Goal: Task Accomplishment & Management: Complete application form

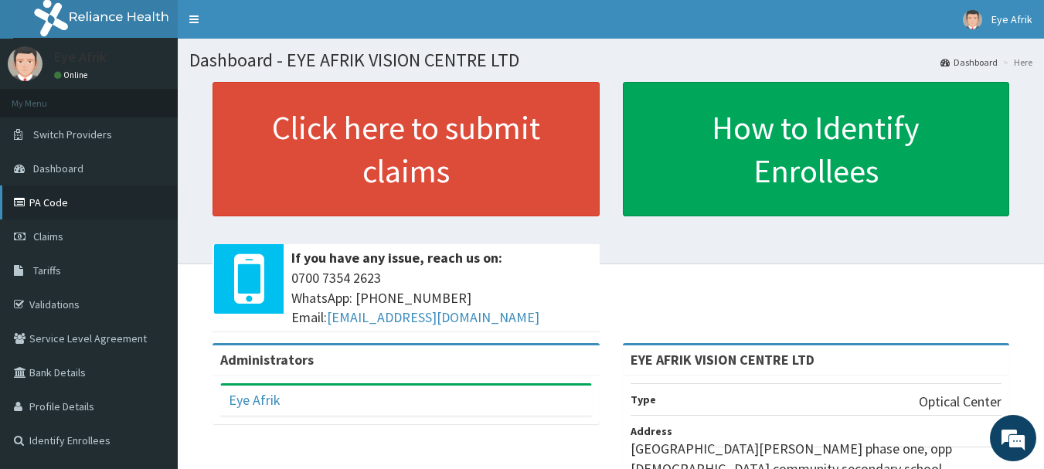
click at [74, 209] on link "PA Code" at bounding box center [89, 202] width 178 height 34
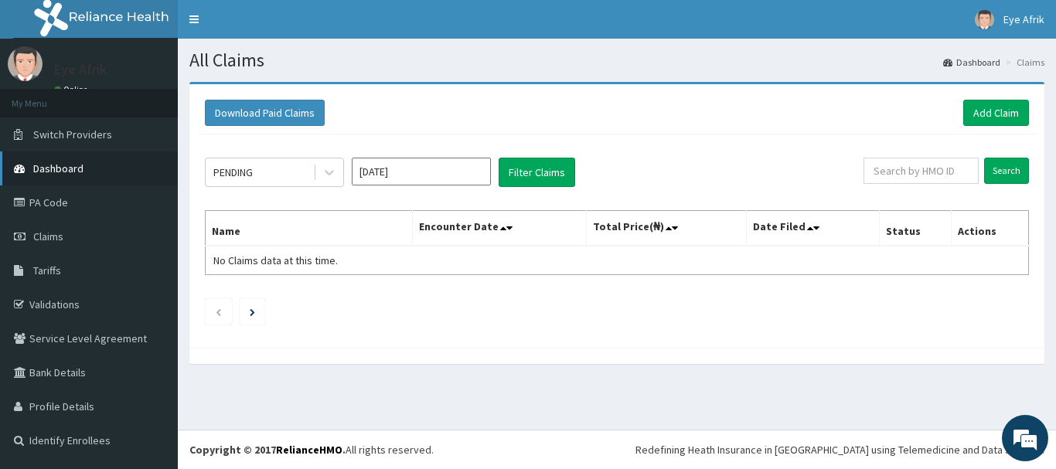
click at [126, 177] on link "Dashboard" at bounding box center [89, 168] width 178 height 34
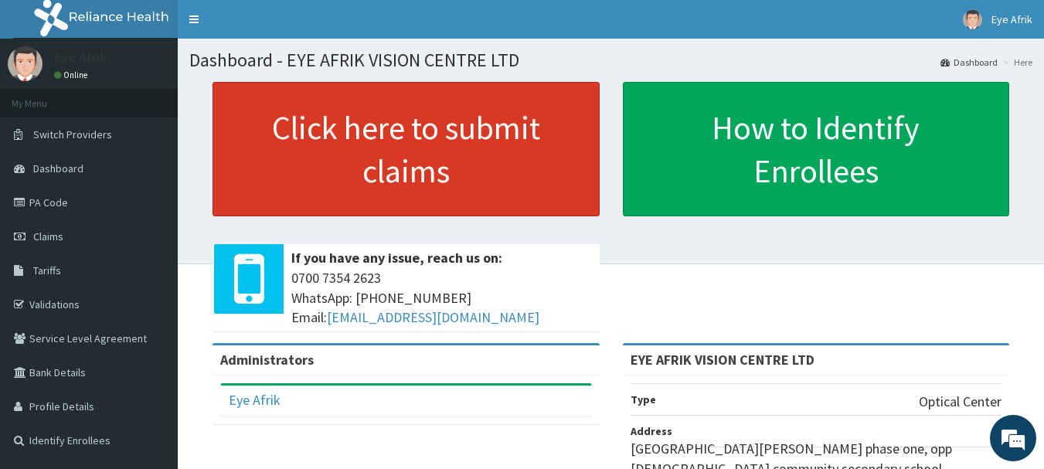
click at [352, 124] on link "Click here to submit claims" at bounding box center [406, 149] width 387 height 134
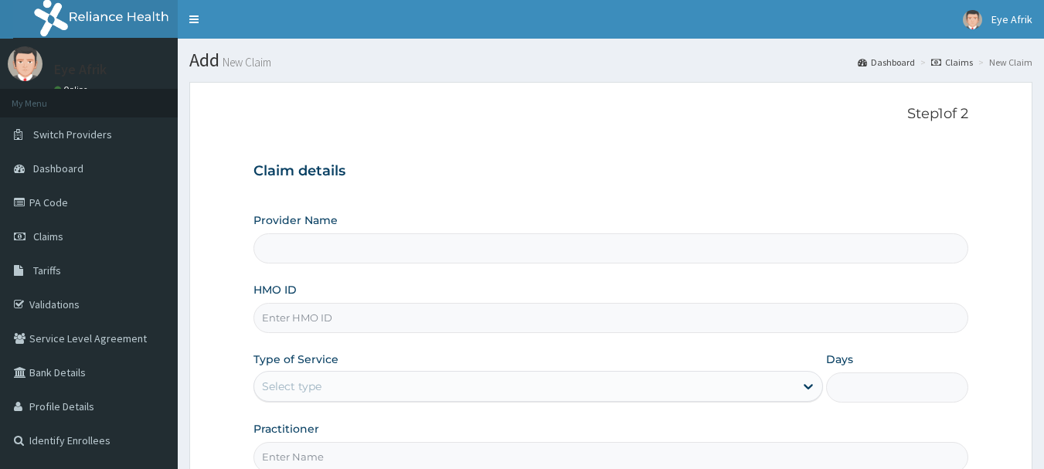
type input "EYE AFRIK VISION CENTRE LTD"
click at [679, 317] on input "HMO ID" at bounding box center [612, 318] width 716 height 30
paste input "NPM/10377/E"
type input "NPM/10377/E"
click at [760, 344] on div "Provider Name EYE AFRIK VISION CENTRE LTD HMO ID NPM/10377/E Type of Service Se…" at bounding box center [612, 343] width 716 height 260
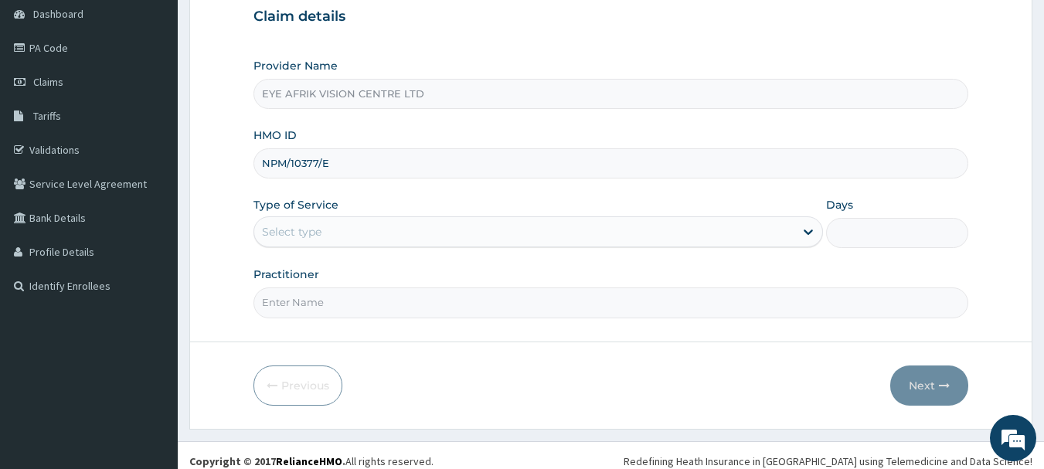
scroll to position [166, 0]
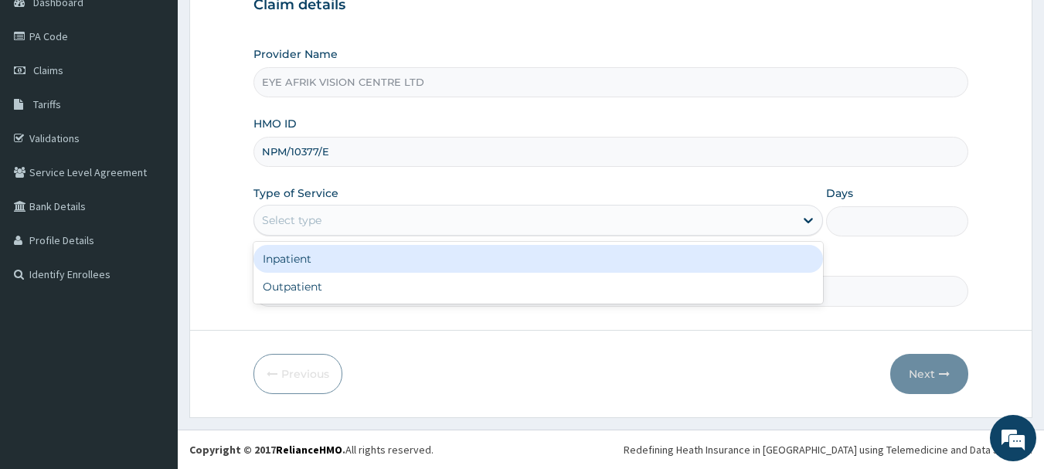
click at [658, 218] on div "Select type" at bounding box center [524, 220] width 540 height 25
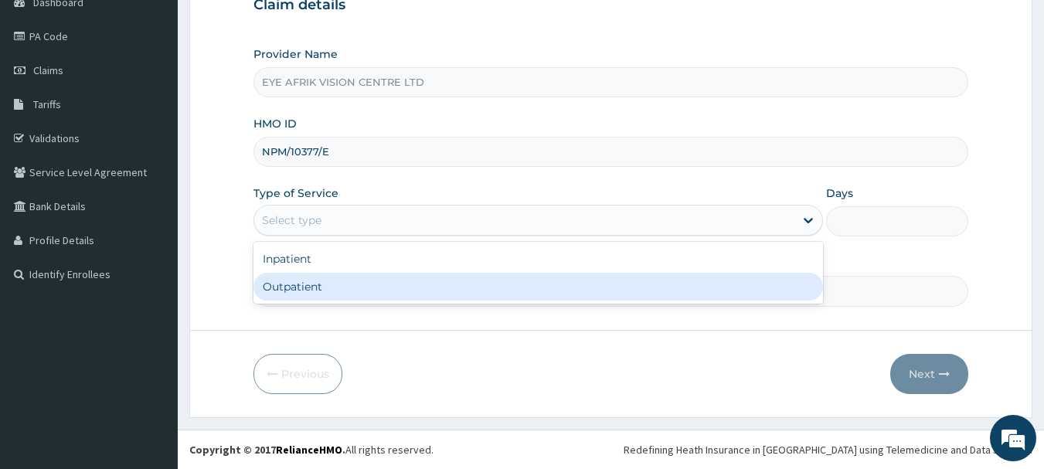
click at [627, 295] on div "Outpatient" at bounding box center [539, 287] width 570 height 28
type input "1"
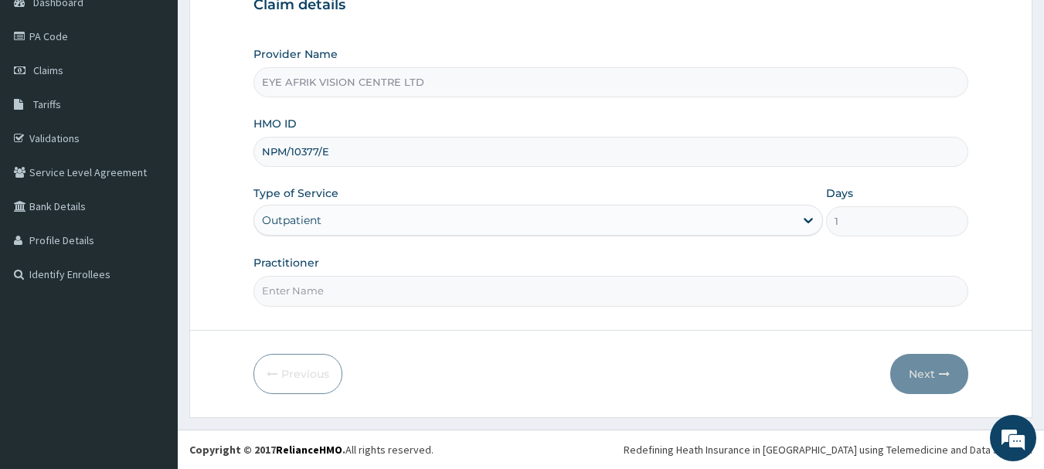
click at [665, 304] on input "Practitioner" at bounding box center [612, 291] width 716 height 30
type input "OPTOMETRIST"
click at [927, 376] on button "Next" at bounding box center [929, 374] width 78 height 40
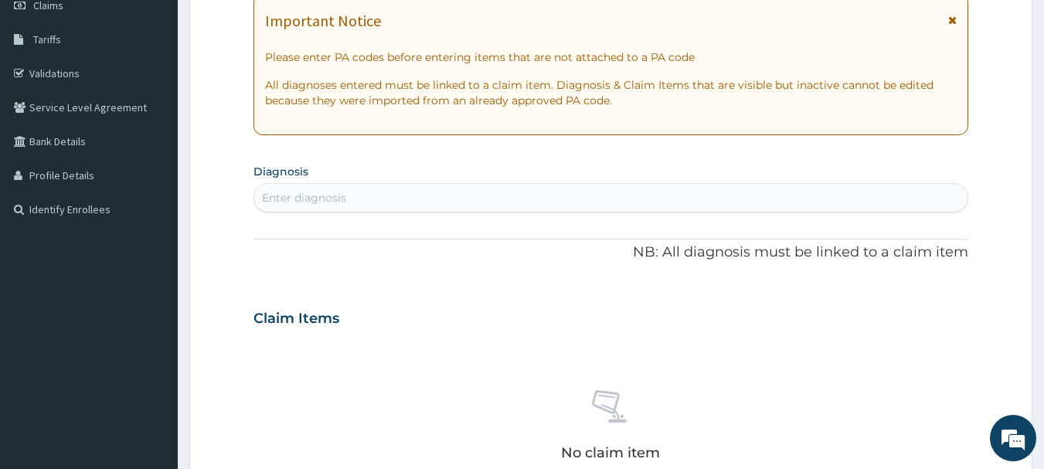
scroll to position [228, 0]
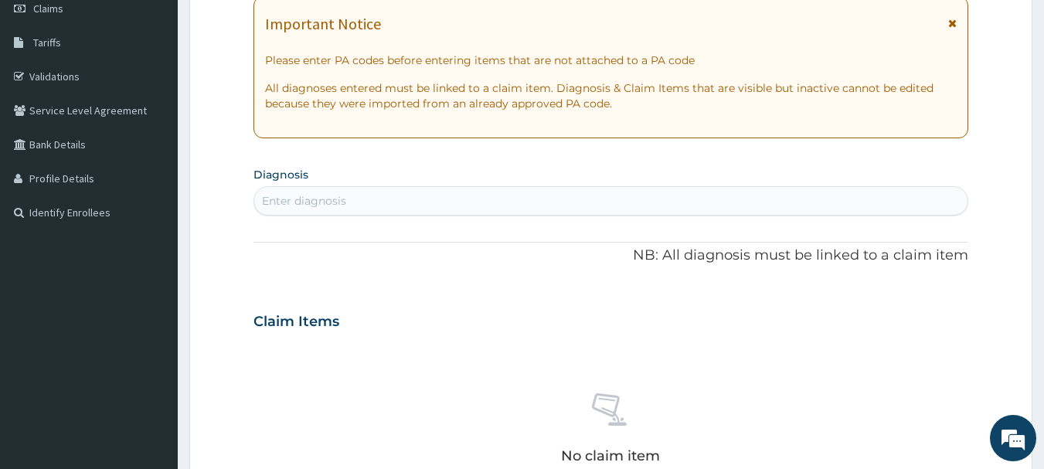
click at [587, 200] on div "Enter diagnosis" at bounding box center [611, 201] width 714 height 25
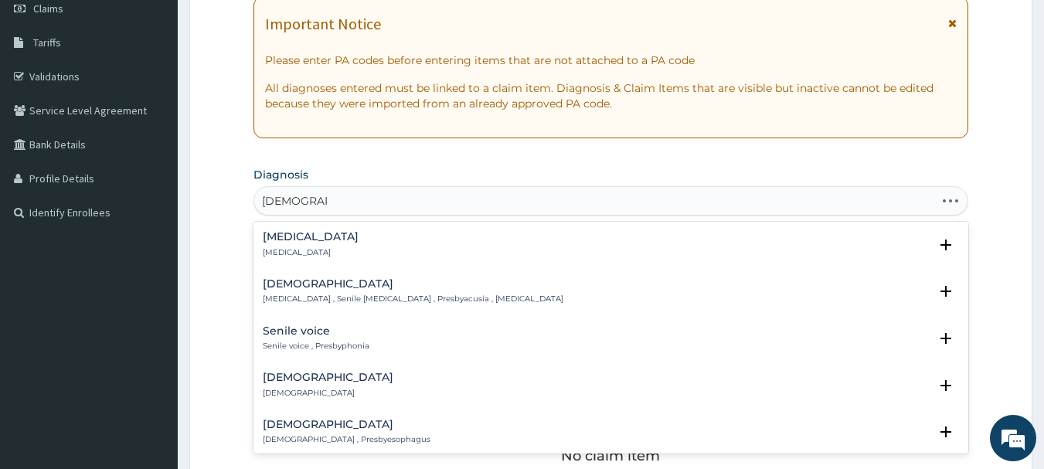
type input "PRESBYOPIA"
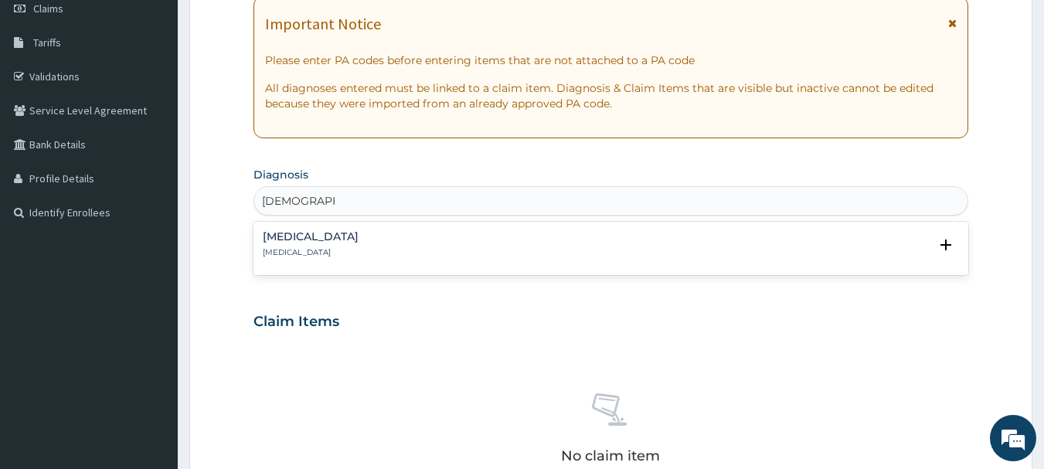
click at [575, 237] on div "Presbyopia Presbyopia" at bounding box center [611, 244] width 697 height 27
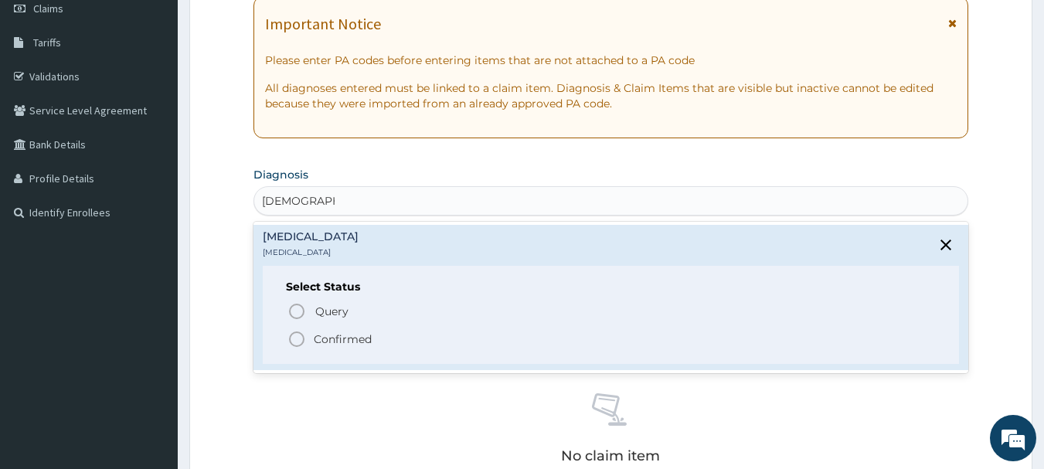
click at [355, 343] on p "Confirmed" at bounding box center [343, 339] width 58 height 15
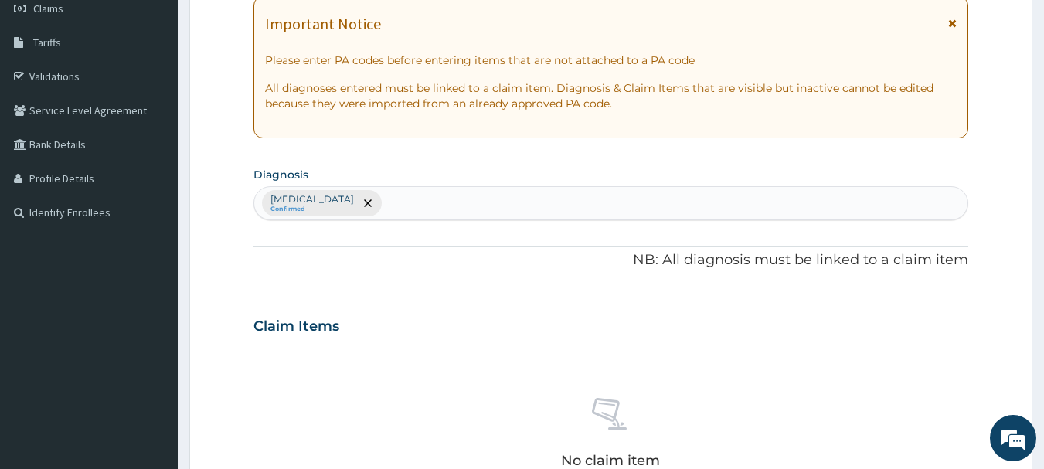
click at [355, 343] on div "Claim Items No claim item" at bounding box center [612, 414] width 716 height 222
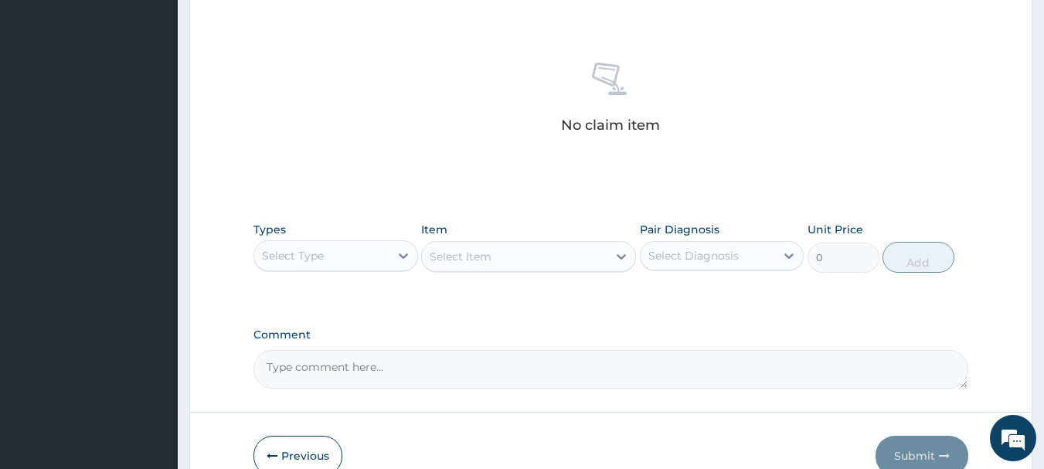
scroll to position [568, 0]
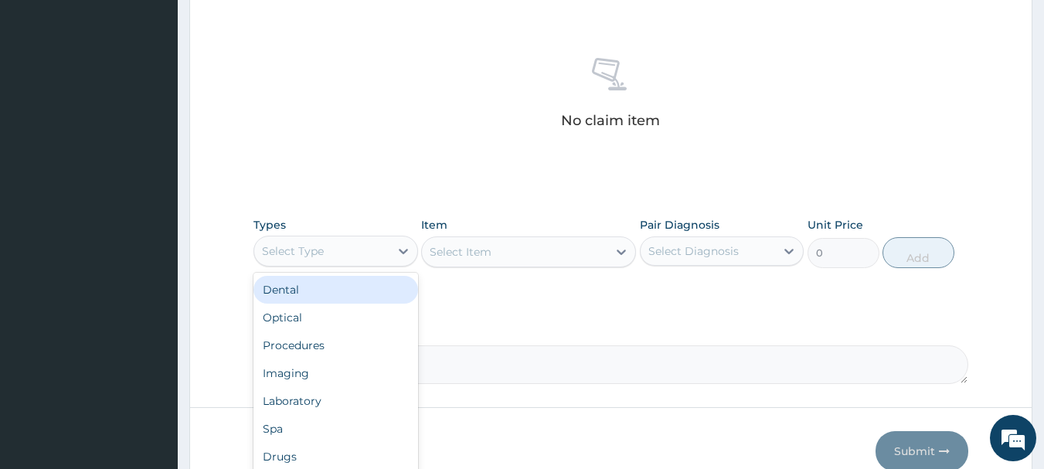
click at [326, 252] on div "Select Type" at bounding box center [321, 251] width 135 height 25
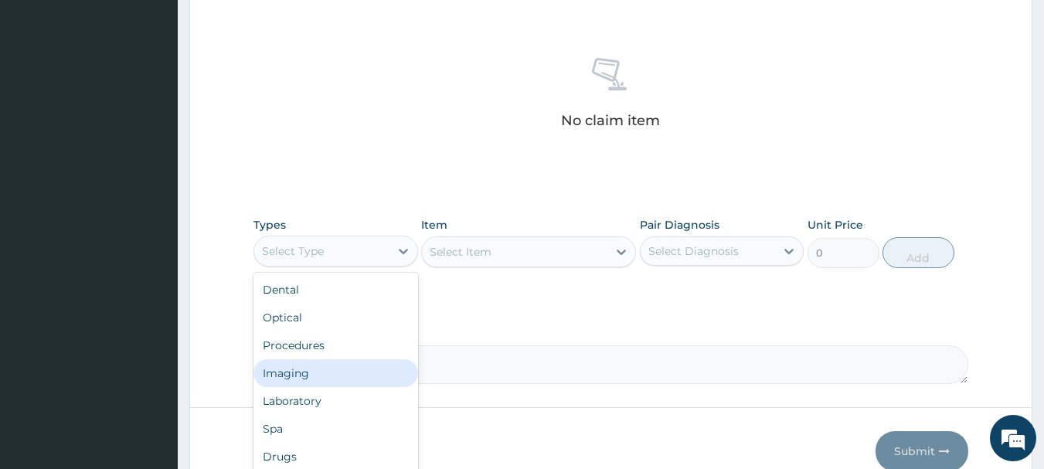
click at [806, 171] on div "No claim item" at bounding box center [612, 96] width 716 height 178
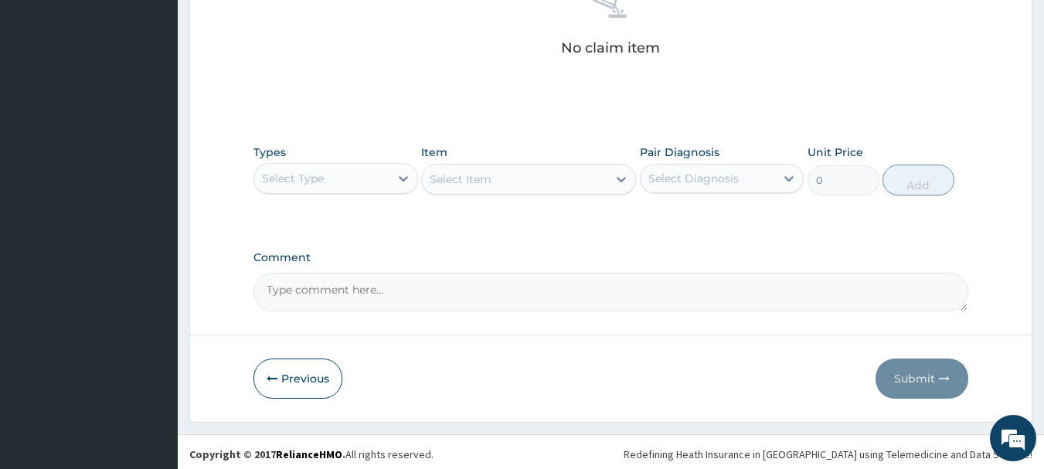
scroll to position [645, 0]
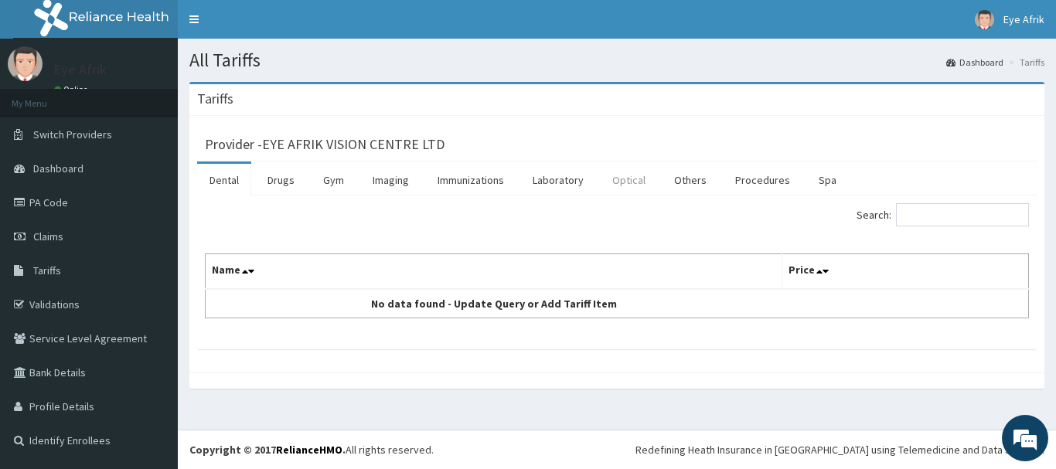
click at [632, 179] on link "Optical" at bounding box center [629, 180] width 58 height 32
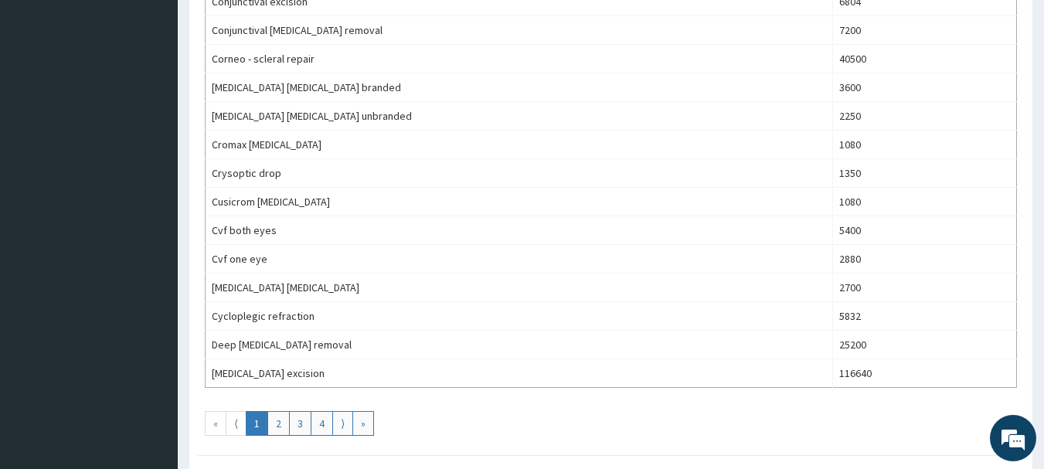
scroll to position [1424, 0]
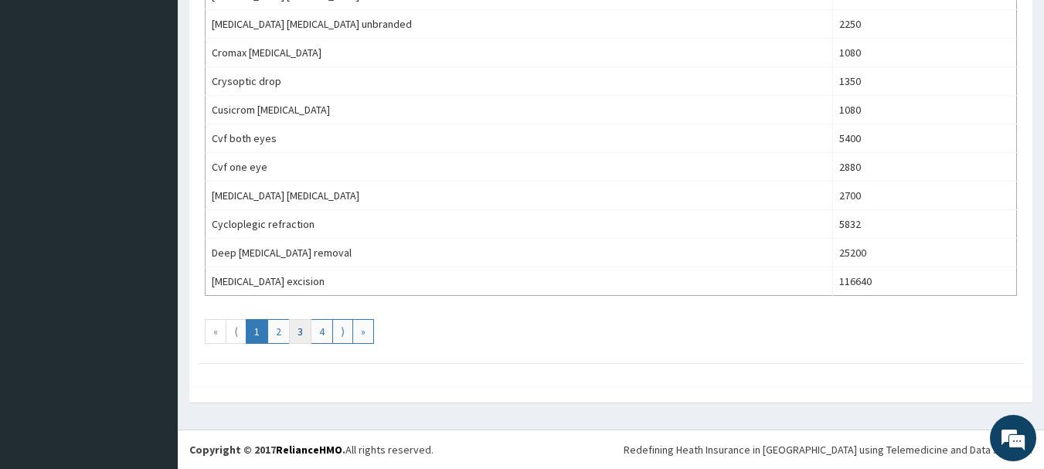
click at [298, 337] on link "3" at bounding box center [300, 331] width 22 height 25
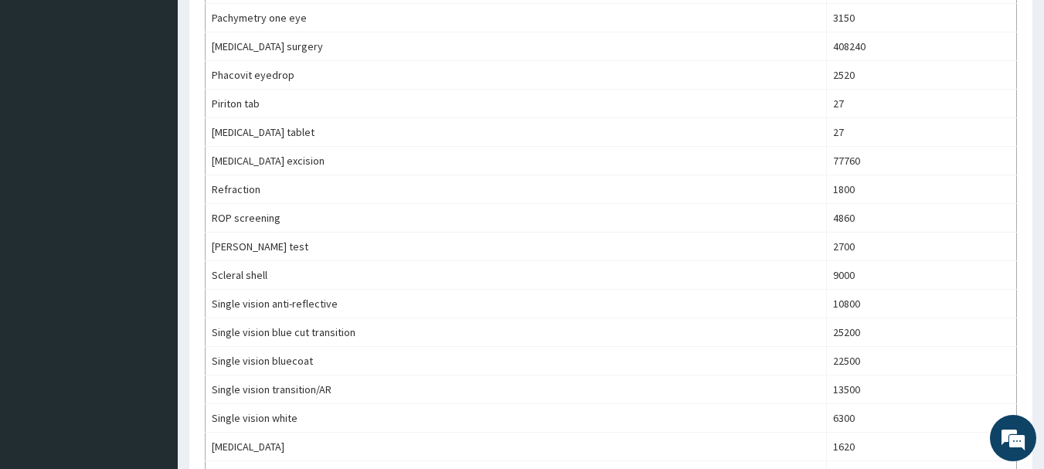
scroll to position [1175, 0]
